Goal: Use online tool/utility: Utilize a website feature to perform a specific function

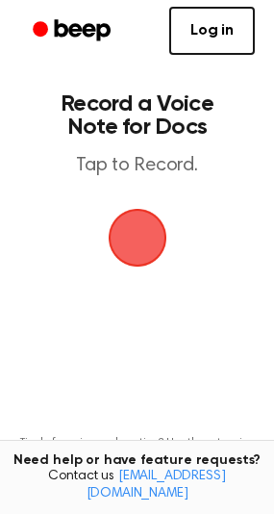
click at [165, 231] on span "button" at bounding box center [138, 238] width 54 height 54
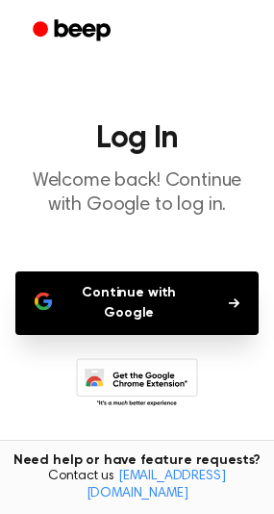
click at [141, 283] on button "Continue with Google" at bounding box center [136, 302] width 243 height 63
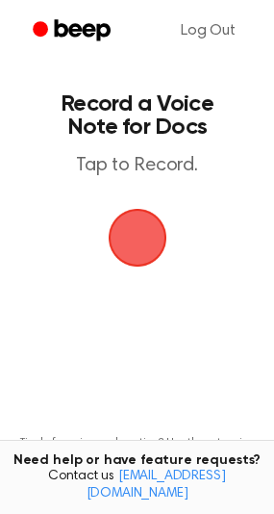
click at [142, 228] on span "button" at bounding box center [138, 238] width 54 height 54
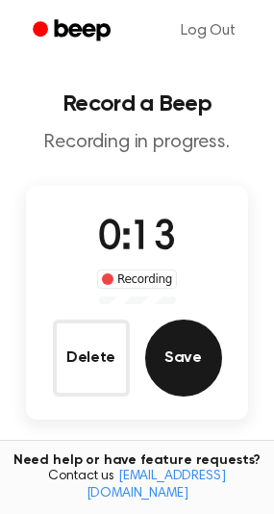
click at [191, 355] on button "Save" at bounding box center [183, 357] width 77 height 77
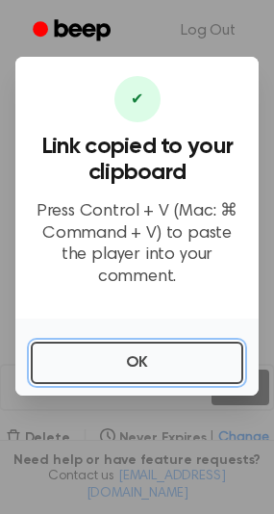
drag, startPoint x: 114, startPoint y: 364, endPoint x: 55, endPoint y: 198, distance: 175.9
click at [55, 198] on div "✔ Link copied to your clipboard Press Control + V (Mac: ⌘ Command + V) to paste…" at bounding box center [136, 226] width 243 height 339
click at [150, 342] on button "OK" at bounding box center [137, 363] width 213 height 42
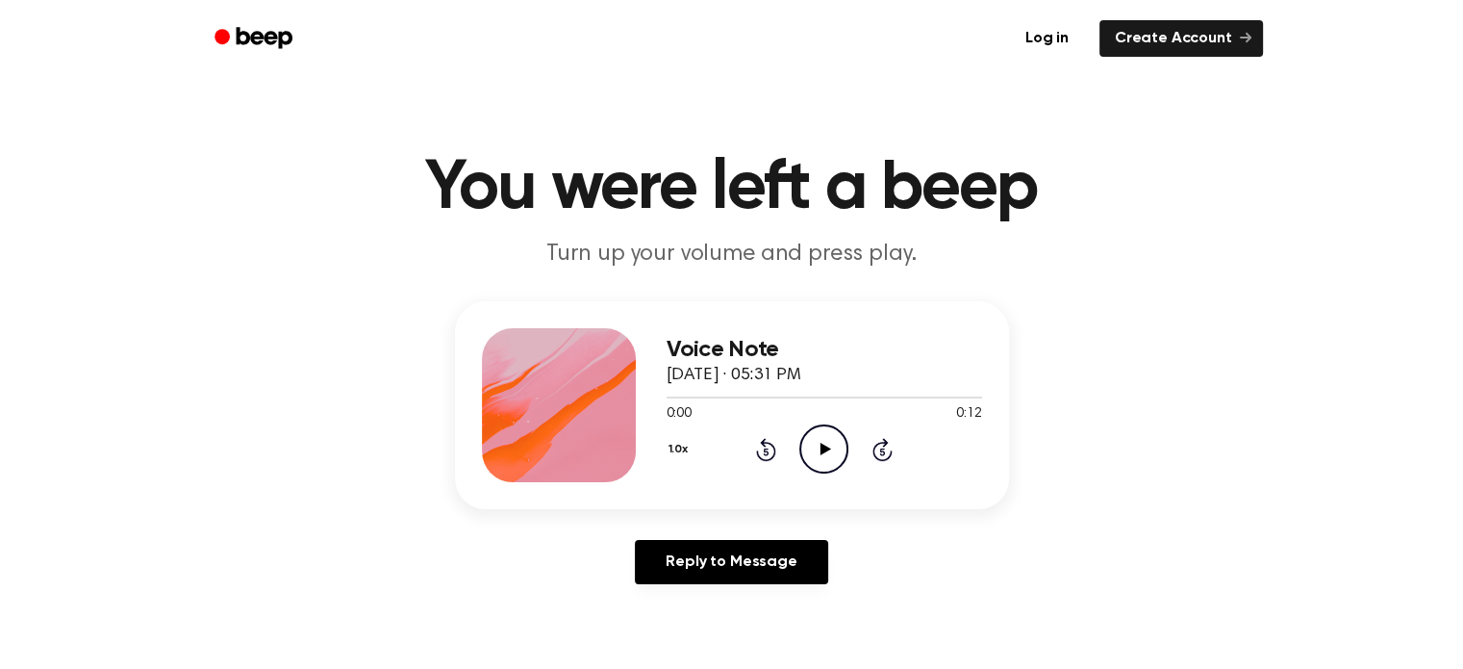
click at [821, 445] on icon at bounding box center [826, 449] width 11 height 13
